Goal: Find specific page/section: Find specific page/section

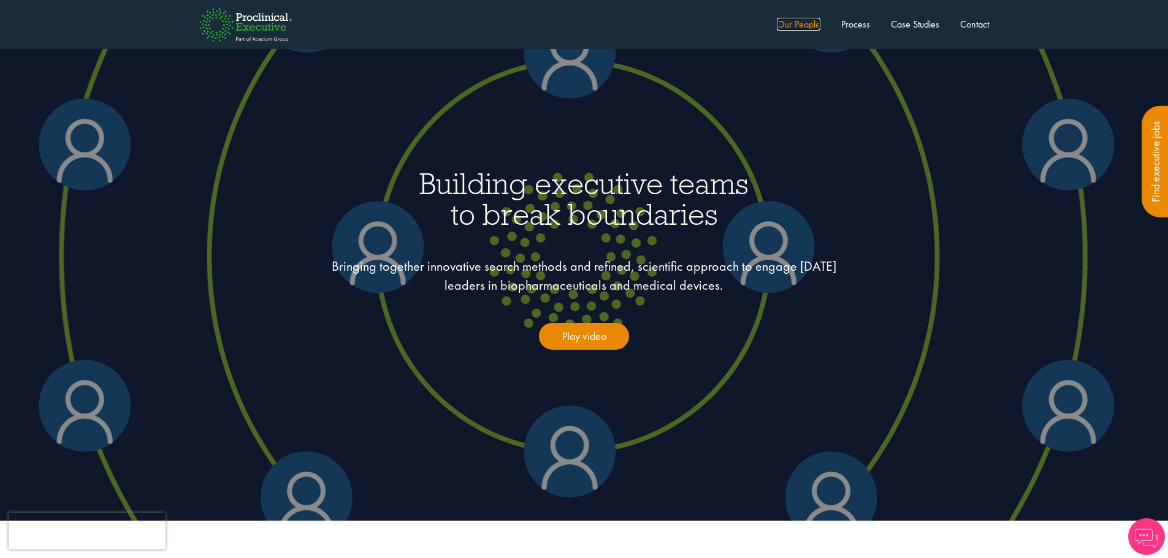
click at [807, 27] on link "Our People" at bounding box center [799, 24] width 44 height 13
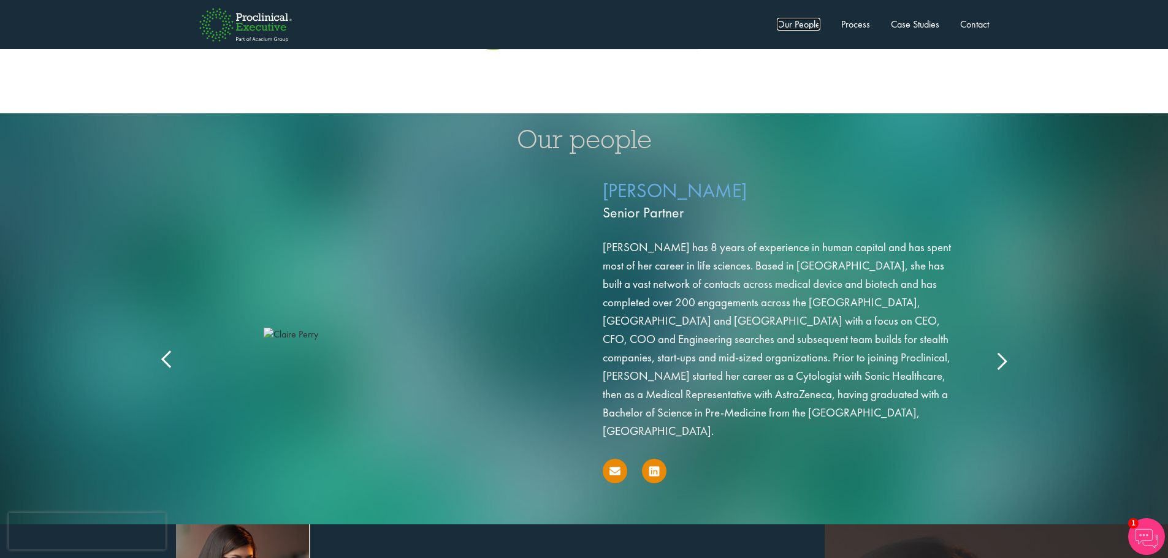
scroll to position [1900, 0]
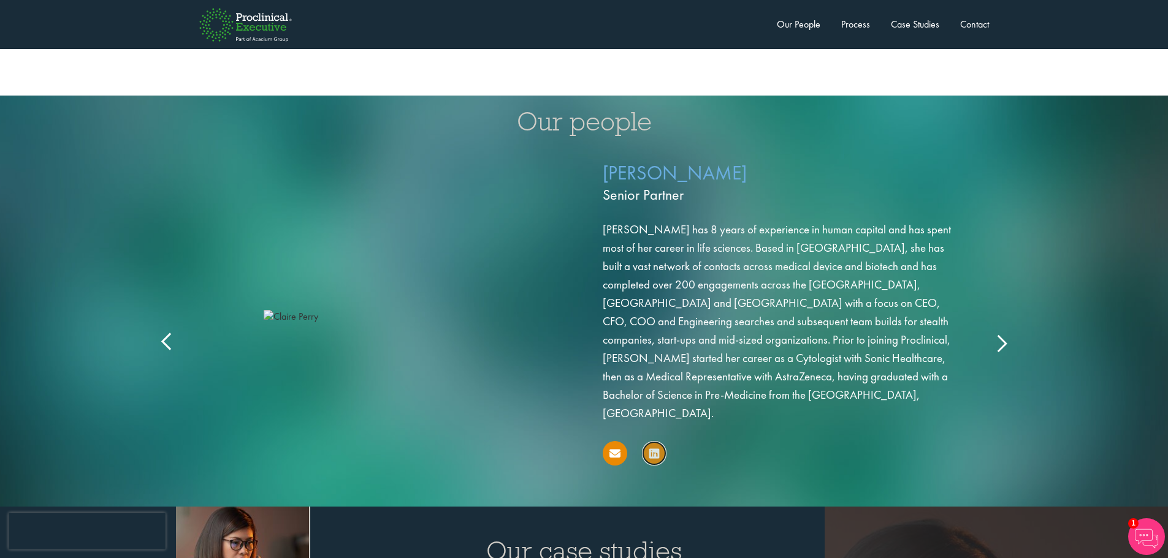
click at [661, 441] on link at bounding box center [654, 453] width 25 height 25
click at [1010, 332] on div "[PERSON_NAME] Senior Partner [PERSON_NAME] has 8 years of experience in human c…" at bounding box center [584, 330] width 858 height 354
click at [1001, 343] on icon at bounding box center [1001, 343] width 0 height 0
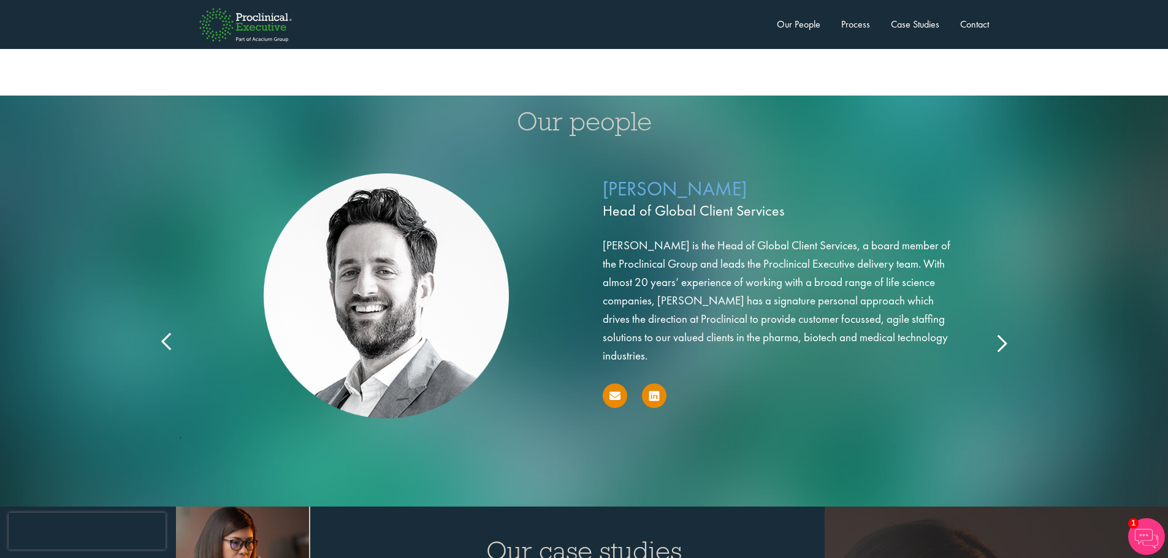
click at [1001, 343] on icon at bounding box center [1001, 343] width 0 height 0
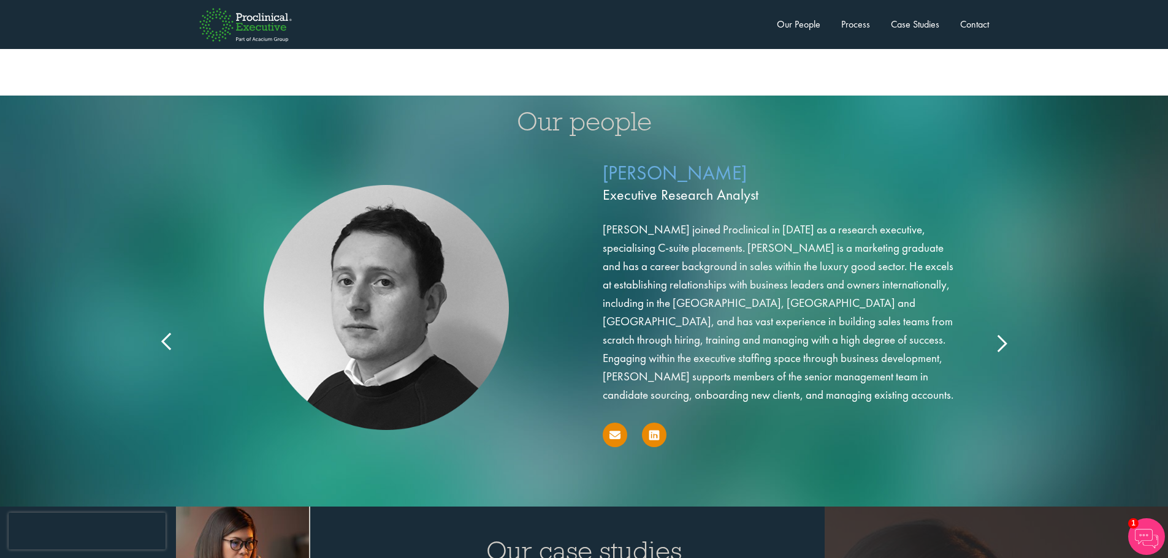
click at [1001, 343] on icon at bounding box center [1001, 343] width 0 height 0
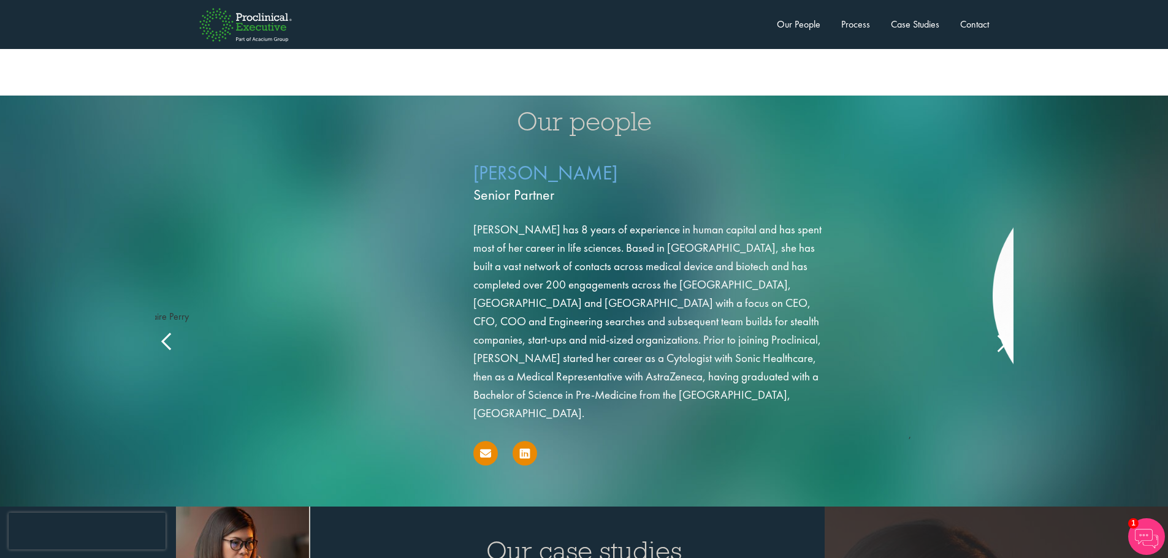
drag, startPoint x: 709, startPoint y: 168, endPoint x: 582, endPoint y: 169, distance: 127.5
click at [582, 169] on p "[PERSON_NAME] Senior Partner" at bounding box center [652, 183] width 359 height 49
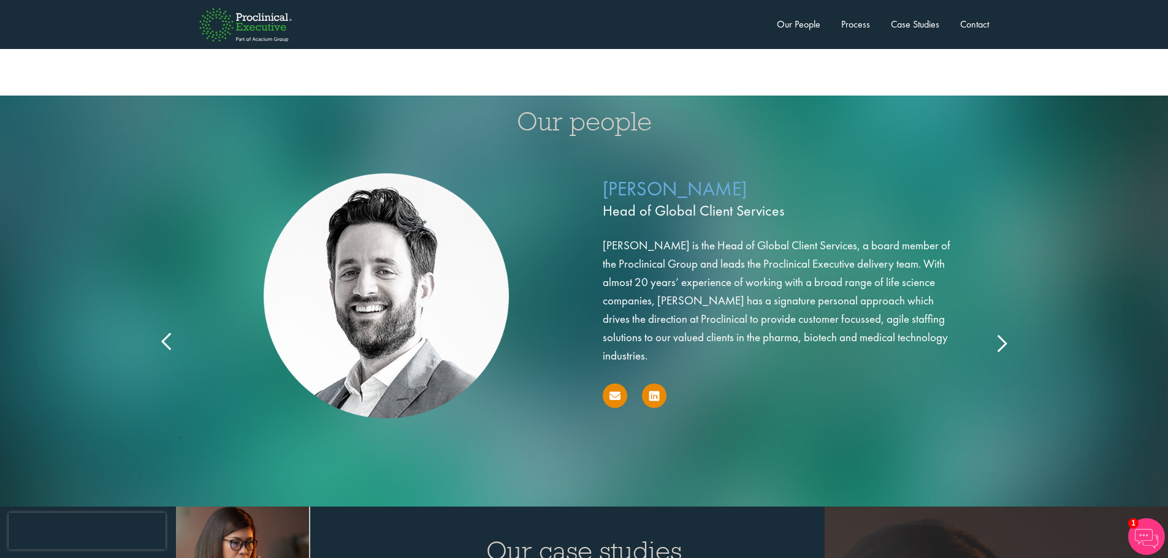
click at [662, 384] on div at bounding box center [782, 398] width 359 height 29
click at [653, 390] on icon at bounding box center [654, 396] width 10 height 12
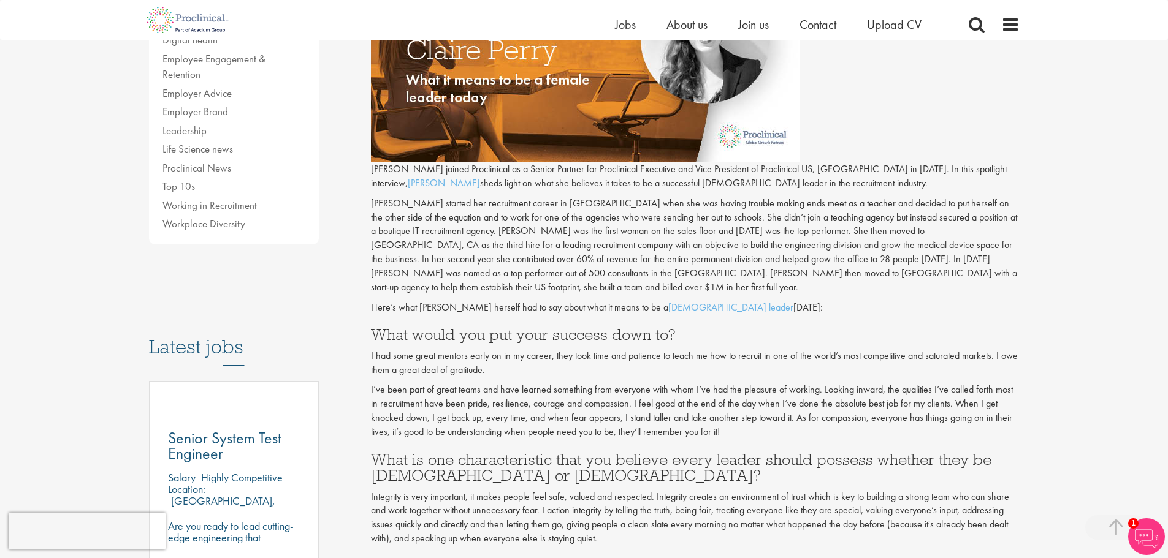
scroll to position [368, 0]
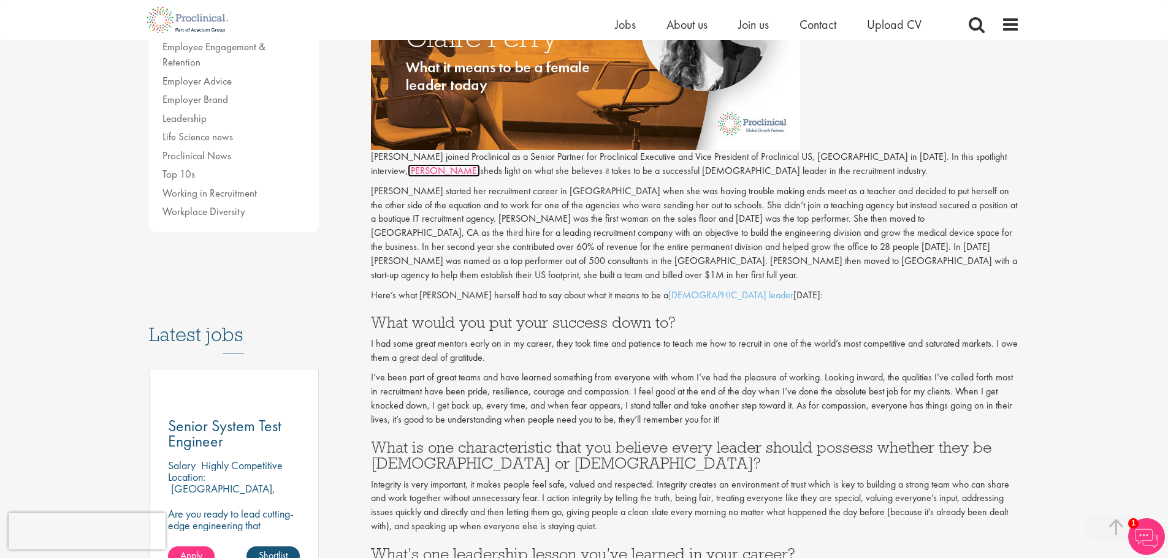
click at [480, 164] on link "Claire" at bounding box center [444, 170] width 72 height 13
